Goal: Task Accomplishment & Management: Manage account settings

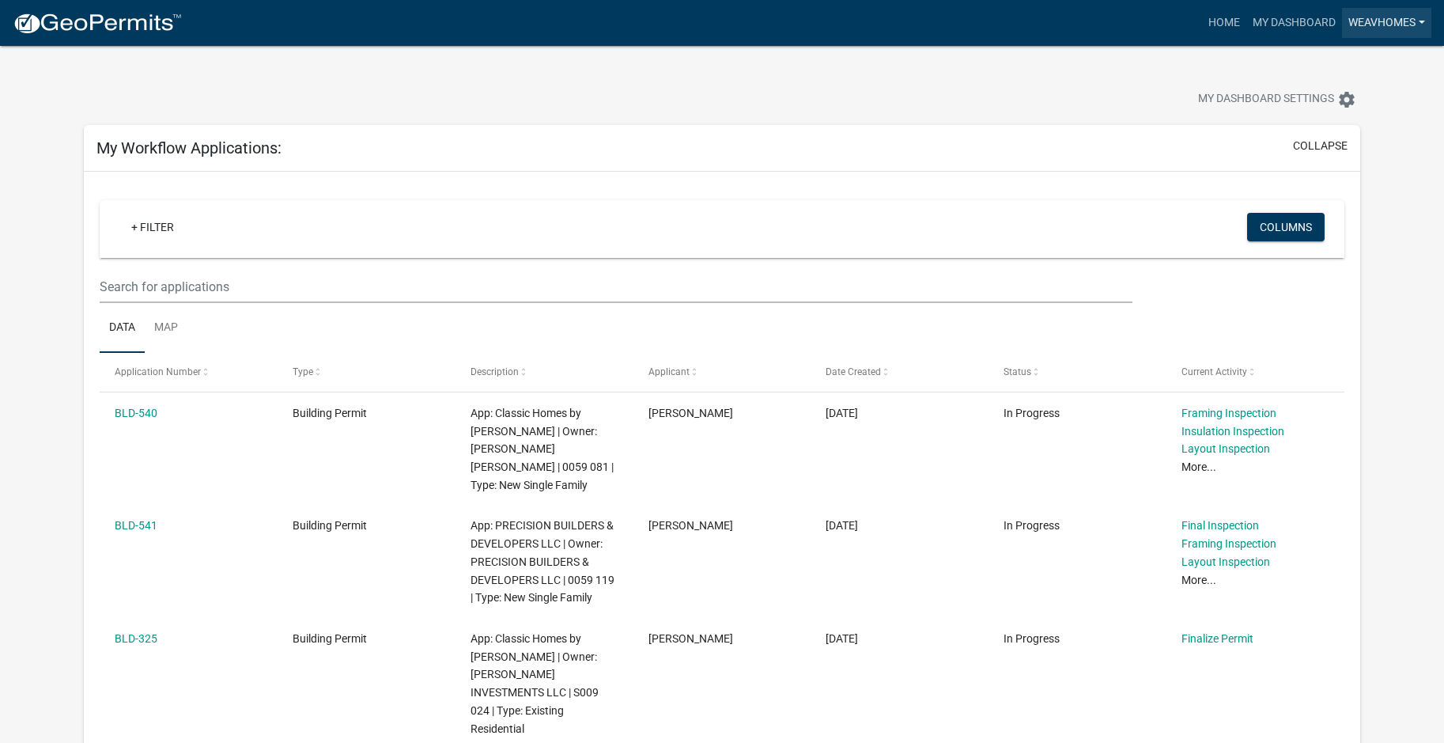
click at [1402, 17] on link "Weavhomes" at bounding box center [1386, 23] width 89 height 30
click at [1353, 123] on link "Logout" at bounding box center [1368, 116] width 127 height 38
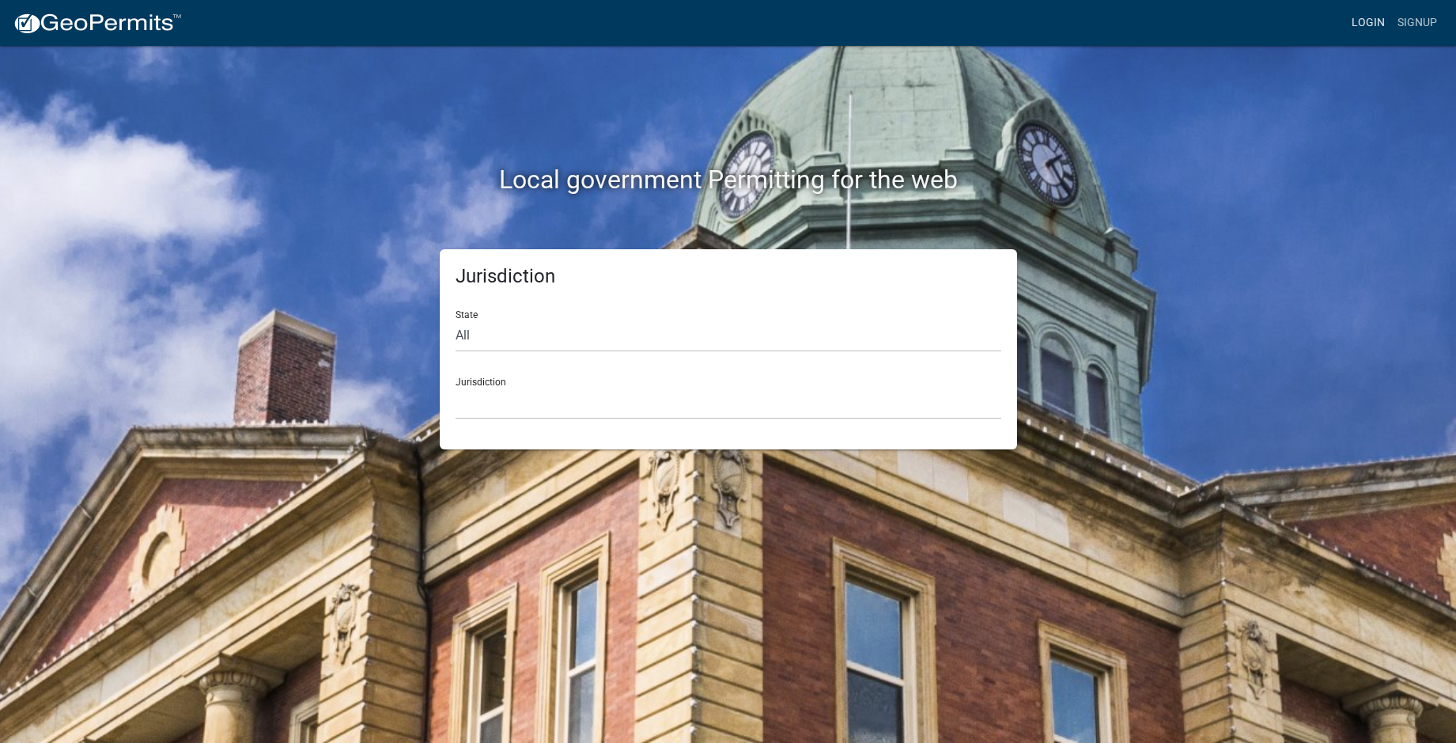
click at [1368, 26] on link "Login" at bounding box center [1369, 23] width 46 height 30
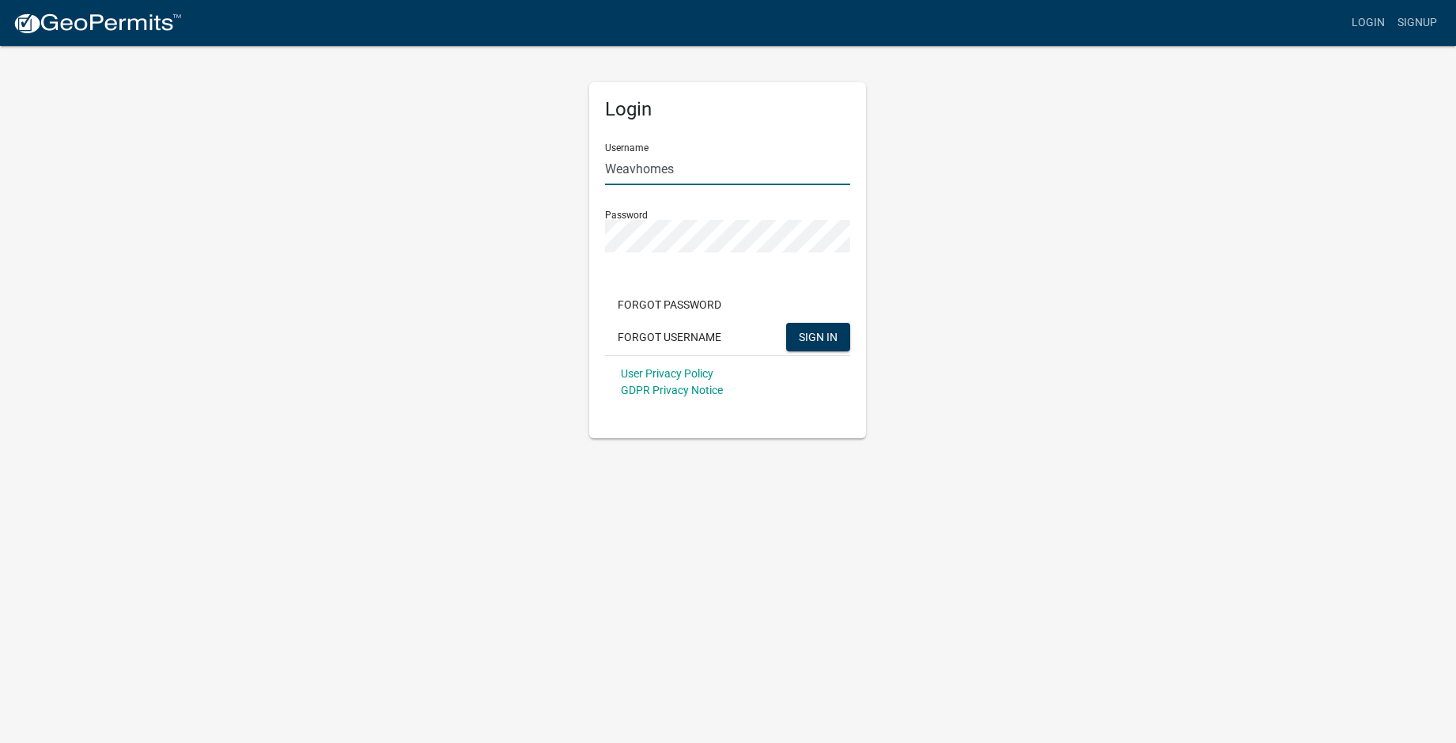
click at [698, 161] on input "Weavhomes" at bounding box center [727, 169] width 245 height 32
type input "W"
